Goal: Information Seeking & Learning: Stay updated

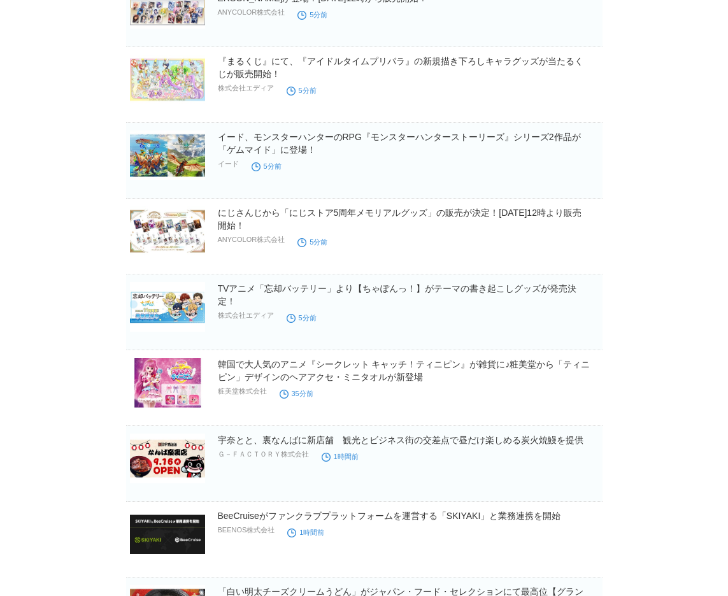
scroll to position [255, 0]
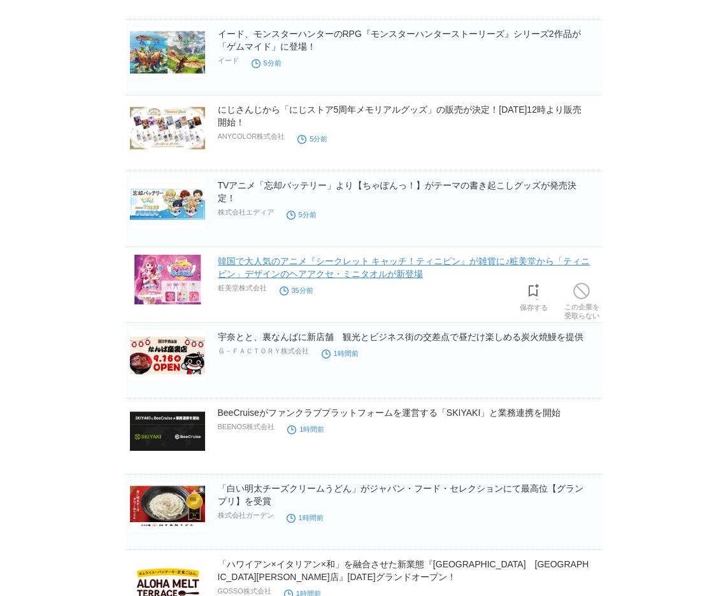
click at [381, 265] on link "韓国で大人気のアニメ『シークレット キャッチ！ティニピン』が雑貨に♪粧美堂から「ティニピン」デザインのヘアアクセ・ミニタオルが新登場" at bounding box center [404, 267] width 372 height 23
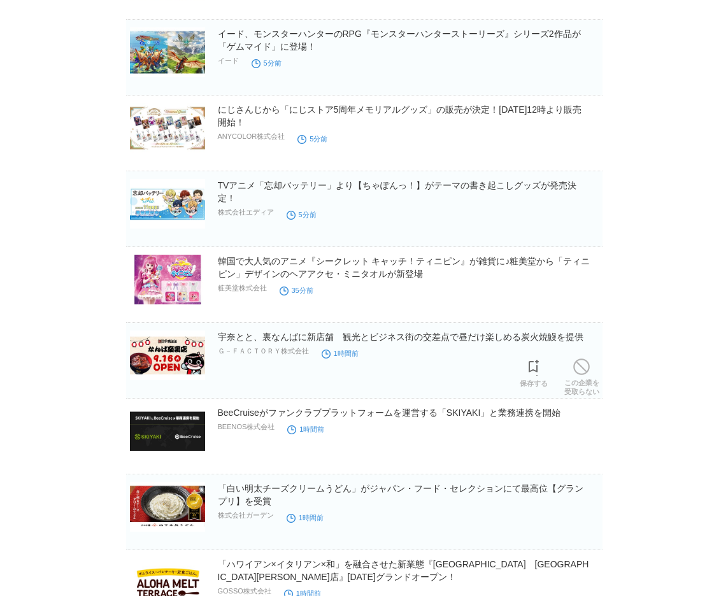
click at [181, 367] on img at bounding box center [167, 355] width 75 height 50
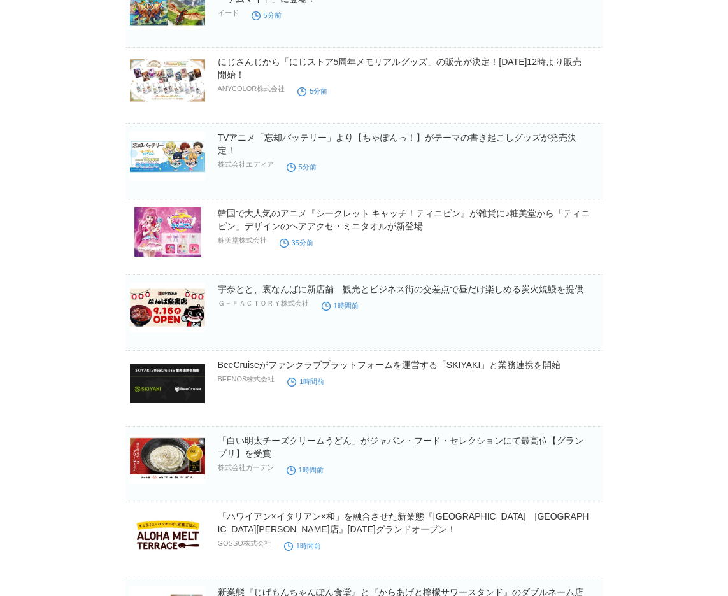
scroll to position [382, 0]
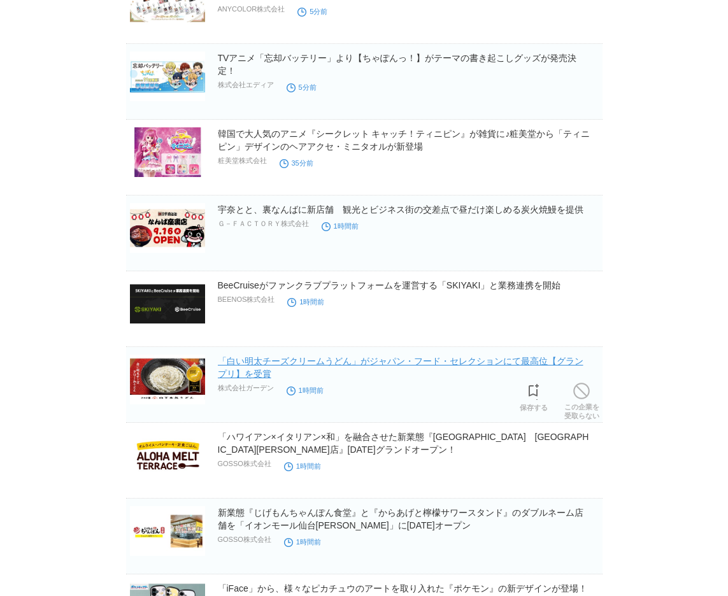
click at [288, 367] on link "「白い明太チーズクリームうどん」がジャパン・フード・セレクションにて最高位【グランプリ】を受賞" at bounding box center [400, 367] width 365 height 23
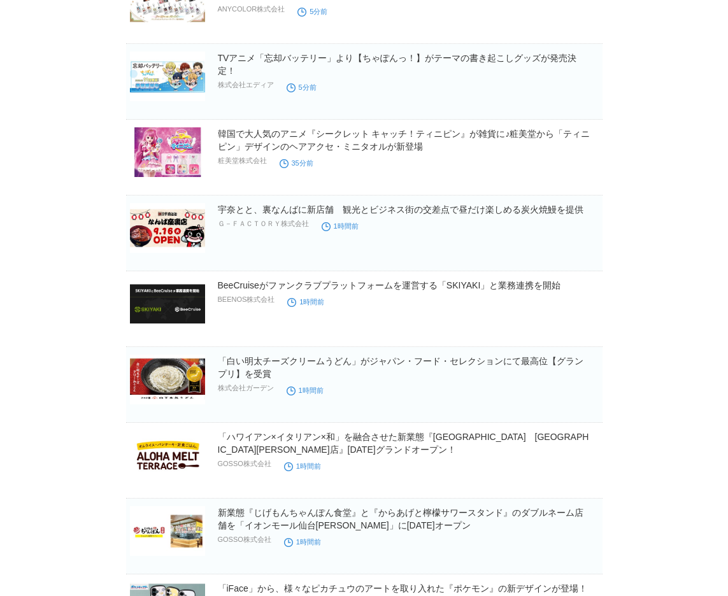
scroll to position [573, 0]
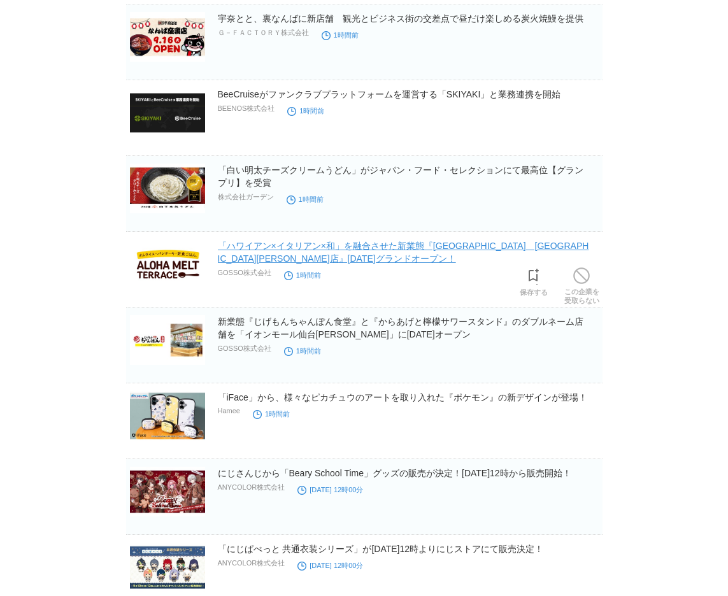
click at [290, 259] on link "「ハワイアン×イタリアン×和」を融合させた新業態『[GEOGRAPHIC_DATA]　[GEOGRAPHIC_DATA][PERSON_NAME]店』[DAT…" at bounding box center [403, 252] width 371 height 23
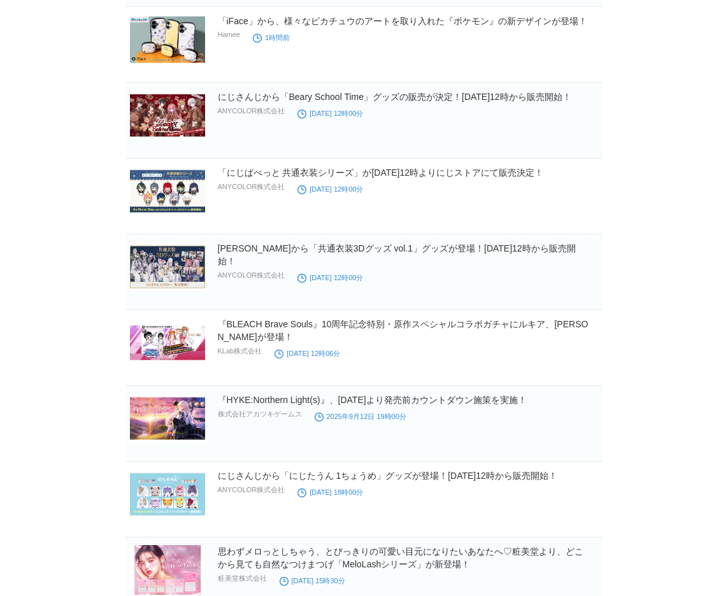
scroll to position [955, 0]
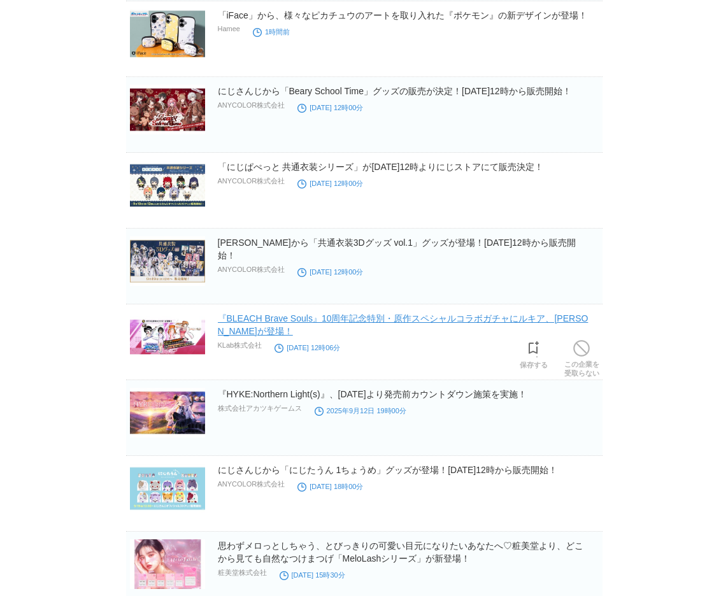
click at [224, 324] on link "『BLEACH Brave Souls』10周年記念特別・原作スペシャルコラボガチャに[PERSON_NAME]、[PERSON_NAME]が登場！" at bounding box center [403, 324] width 371 height 23
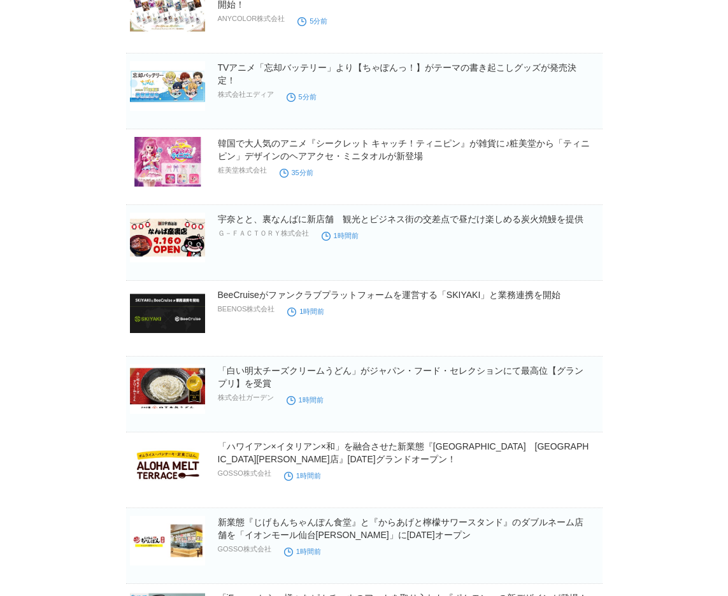
scroll to position [0, 0]
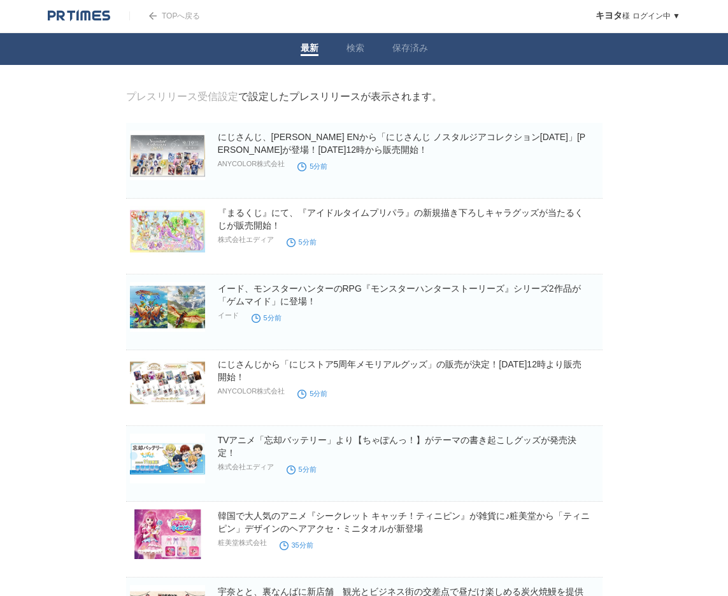
click at [96, 18] on img at bounding box center [79, 16] width 62 height 13
